Goal: Communication & Community: Answer question/provide support

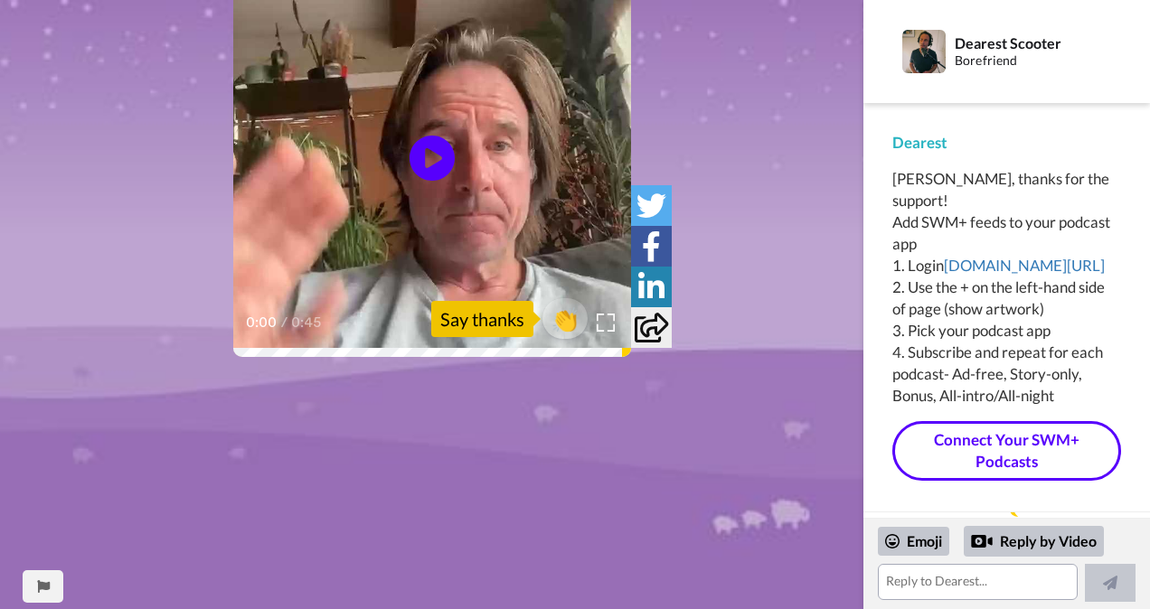
scroll to position [143, 0]
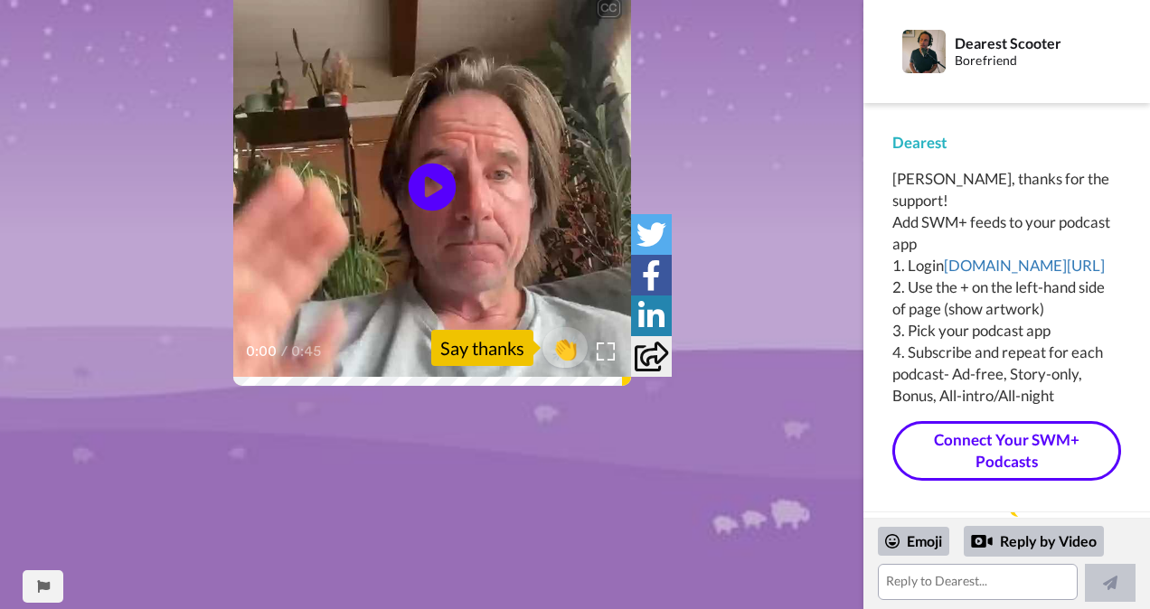
click at [430, 187] on icon "Play/Pause" at bounding box center [432, 188] width 48 height 86
click at [910, 580] on textarea at bounding box center [978, 582] width 200 height 36
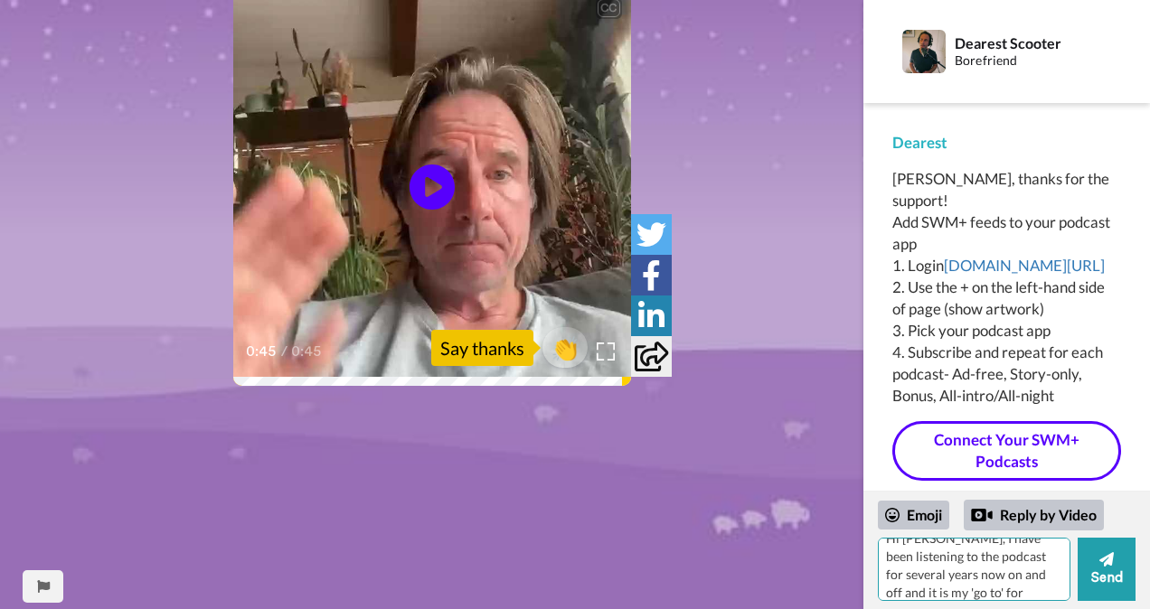
scroll to position [34, 0]
drag, startPoint x: 986, startPoint y: 571, endPoint x: 999, endPoint y: 573, distance: 13.7
click at [987, 571] on textarea "Hi [PERSON_NAME], I have been listening to the podcast for several years now on…" at bounding box center [974, 569] width 193 height 63
click at [936, 592] on textarea "Hi [PERSON_NAME], I have been listening to the podcast for several years now on…" at bounding box center [974, 569] width 193 height 63
click at [994, 591] on textarea "Hi [PERSON_NAME], I have been listening to the podcast for several years now on…" at bounding box center [974, 569] width 193 height 63
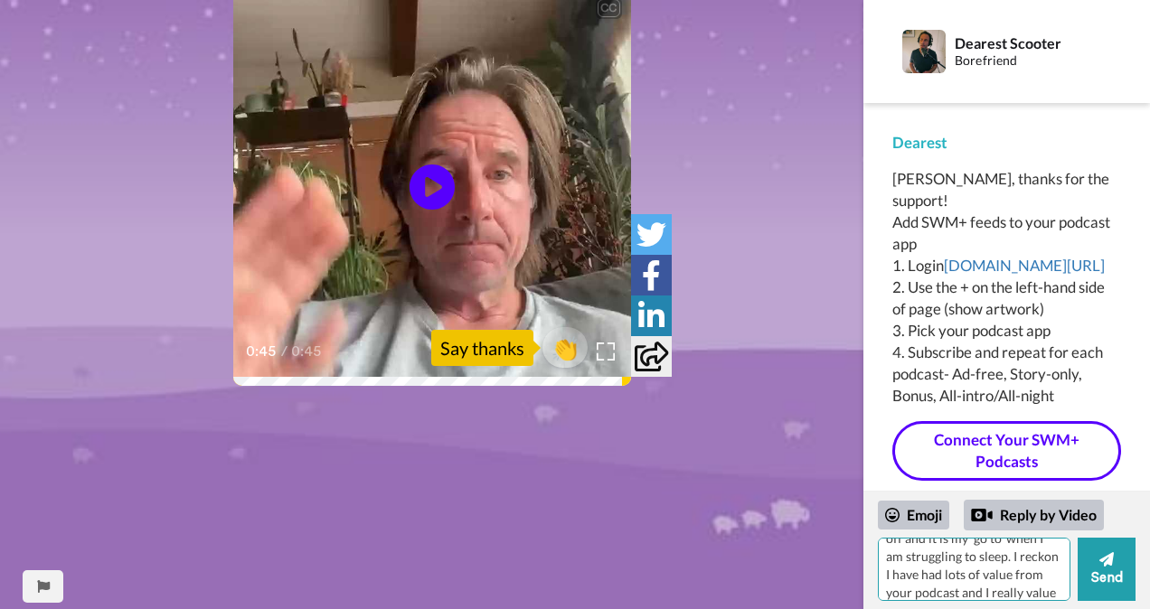
scroll to position [89, 0]
click at [1025, 571] on textarea "Hi [PERSON_NAME], I have been listening to the podcast for several years now on…" at bounding box center [974, 569] width 193 height 63
drag, startPoint x: 1000, startPoint y: 551, endPoint x: 987, endPoint y: 578, distance: 29.9
click at [987, 578] on textarea "Hi [PERSON_NAME], I have been listening to the podcast for several years now on…" at bounding box center [974, 569] width 193 height 63
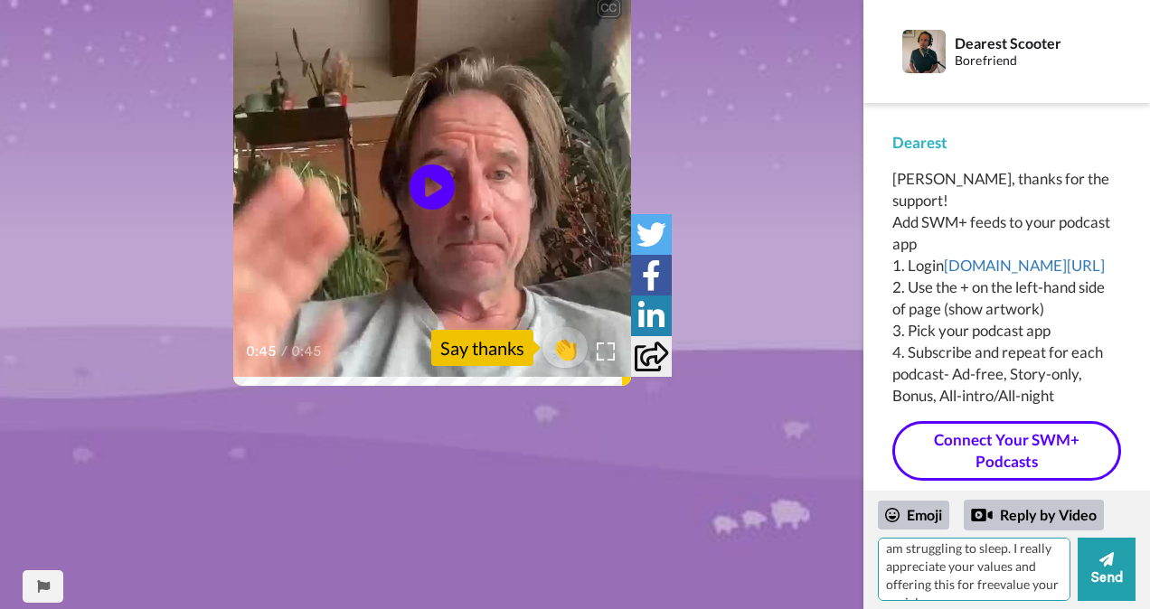
click at [998, 581] on textarea "Hi [PERSON_NAME], I have been listening to the podcast for several years now on…" at bounding box center [974, 569] width 193 height 63
click at [944, 581] on textarea "Hi [PERSON_NAME], I have been listening to the podcast for several years now on…" at bounding box center [974, 569] width 193 height 63
click at [1009, 566] on textarea "Hi [PERSON_NAME], I have been listening to the podcast for several years now on…" at bounding box center [974, 569] width 193 height 63
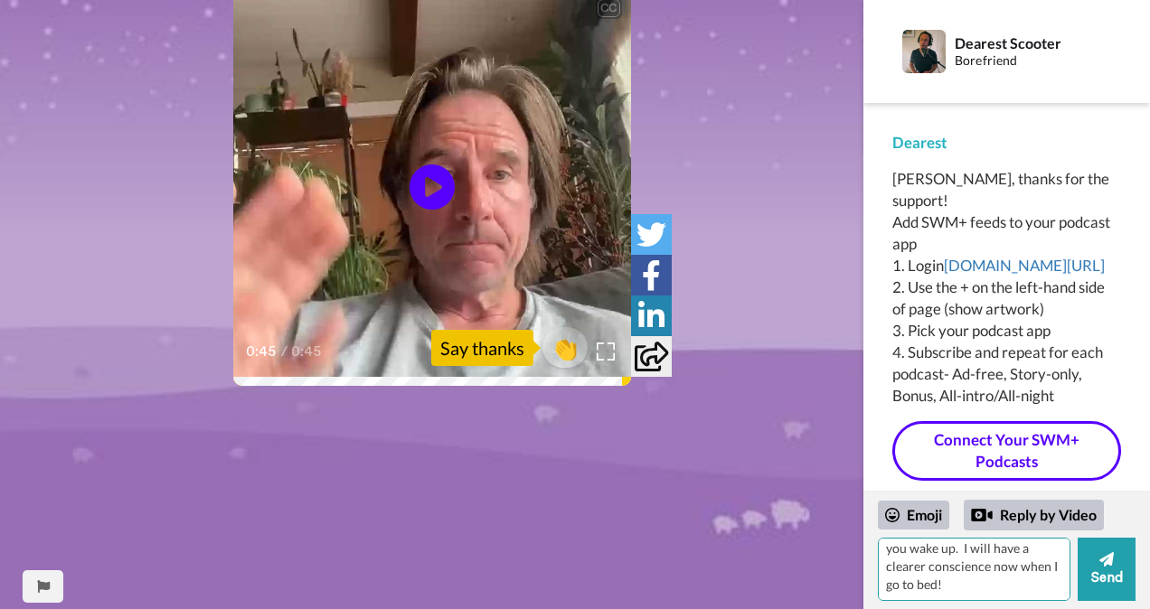
click at [923, 581] on textarea "Hi [PERSON_NAME], I have been listening to the podcast for several years now on…" at bounding box center [974, 569] width 193 height 63
type textarea "Hi [PERSON_NAME], I have been listening to the podcast for several years now on…"
click at [1109, 571] on button "Send" at bounding box center [1107, 569] width 58 height 63
